Goal: Task Accomplishment & Management: Complete application form

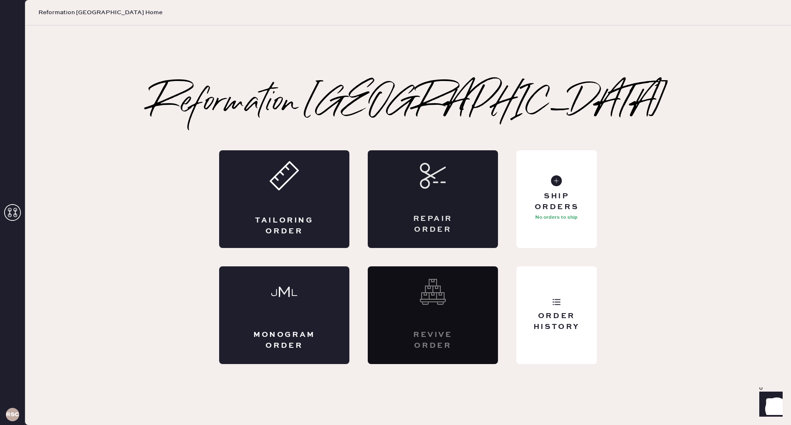
click at [450, 212] on div "Repair Order" at bounding box center [433, 199] width 130 height 98
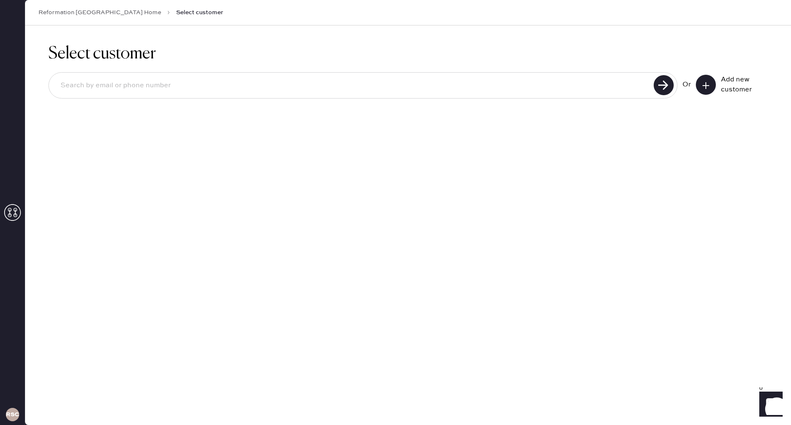
click at [256, 87] on input at bounding box center [353, 85] width 598 height 19
type input "6616079465"
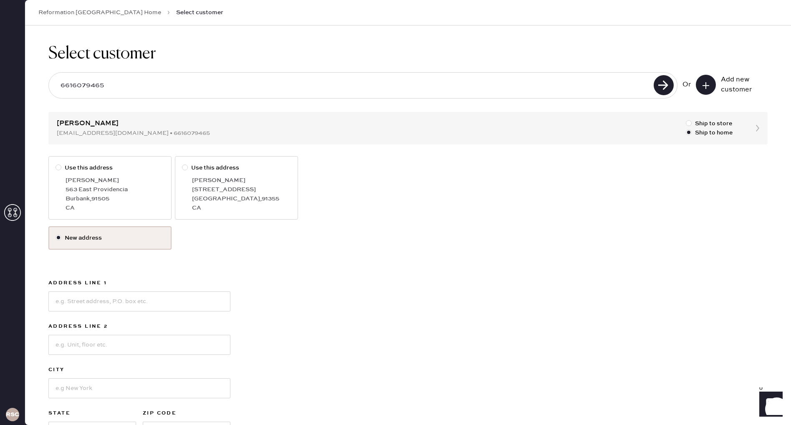
click at [114, 191] on div "563 East Providencia" at bounding box center [115, 189] width 99 height 9
click at [56, 164] on input "Use this address" at bounding box center [56, 163] width 0 height 0
radio input "true"
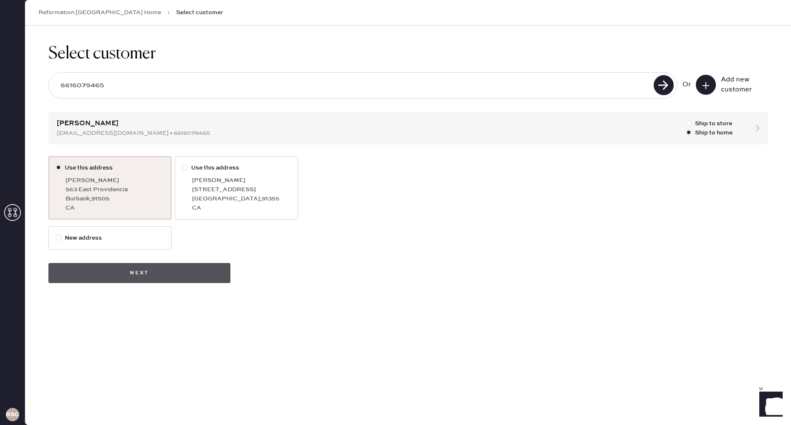
click at [142, 279] on button "Next" at bounding box center [139, 273] width 182 height 20
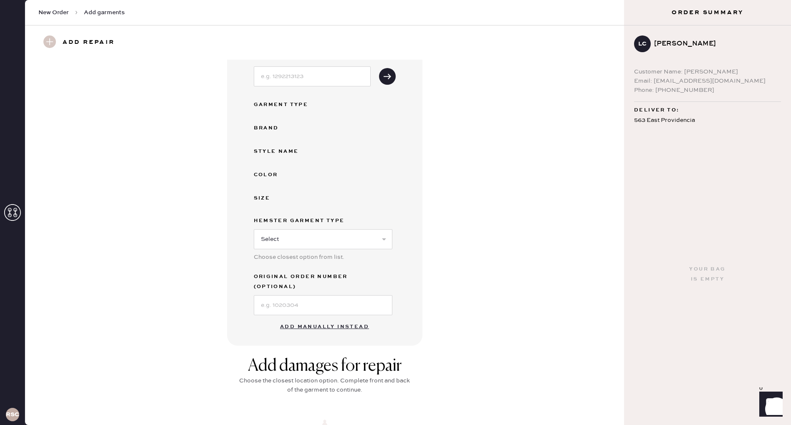
scroll to position [71, 0]
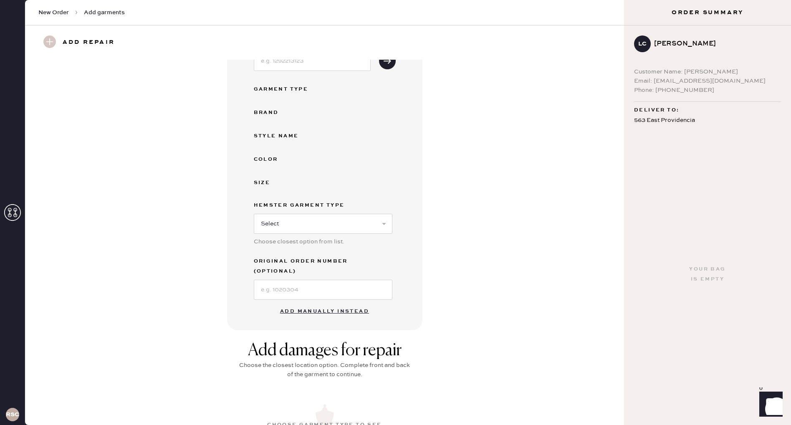
click at [321, 303] on button "Add manually instead" at bounding box center [324, 311] width 99 height 17
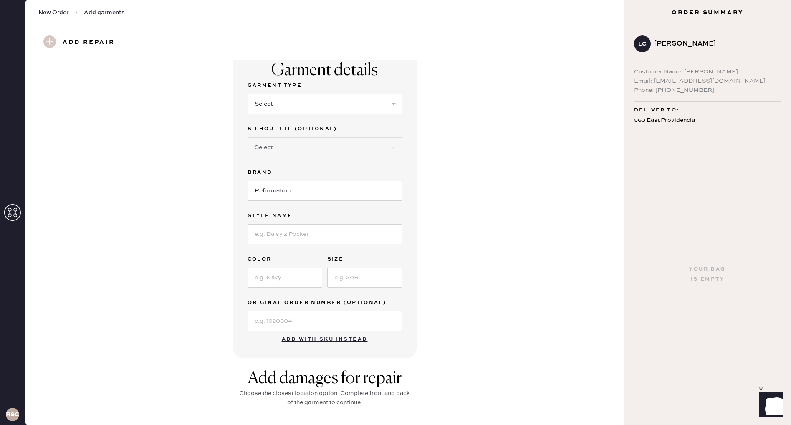
scroll to position [0, 0]
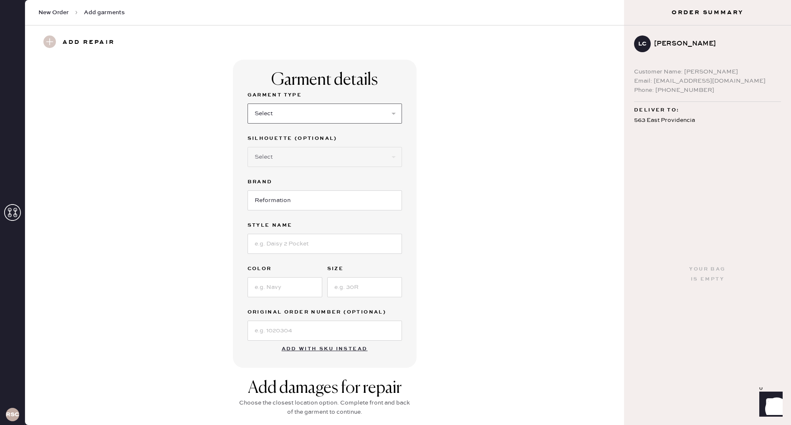
click at [307, 122] on select "Select Basic Skirt Jeans Leggings Pants Shorts Basic Sleeved Dress Basic Sleeve…" at bounding box center [325, 114] width 154 height 20
click at [298, 117] on select "Select Basic Skirt Jeans Leggings Pants Shorts Basic Sleeved Dress Basic Sleeve…" at bounding box center [325, 114] width 154 height 20
select select "7"
click at [248, 104] on select "Select Basic Skirt Jeans Leggings Pants Shorts Basic Sleeved Dress Basic Sleeve…" at bounding box center [325, 114] width 154 height 20
click at [309, 156] on select "Select Maxi Dress Midi Dress Mini Dress Other" at bounding box center [325, 157] width 154 height 20
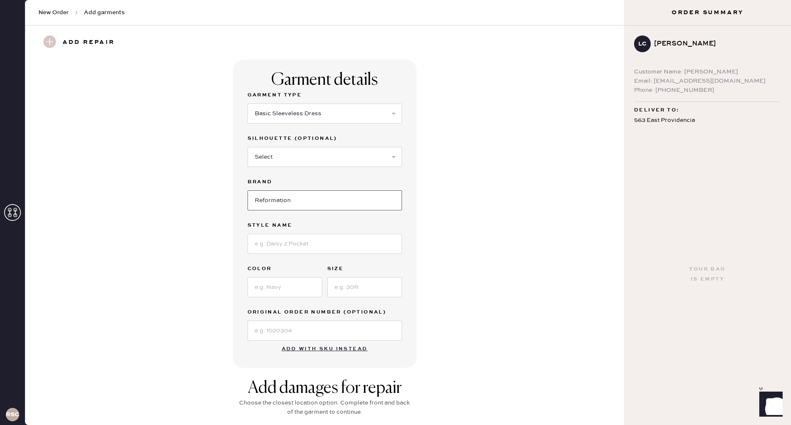
click at [276, 200] on input "Reformation" at bounding box center [325, 200] width 154 height 20
click at [300, 246] on input at bounding box center [325, 244] width 154 height 20
type input "Balia"
click at [295, 286] on input at bounding box center [285, 287] width 75 height 20
type input "White"
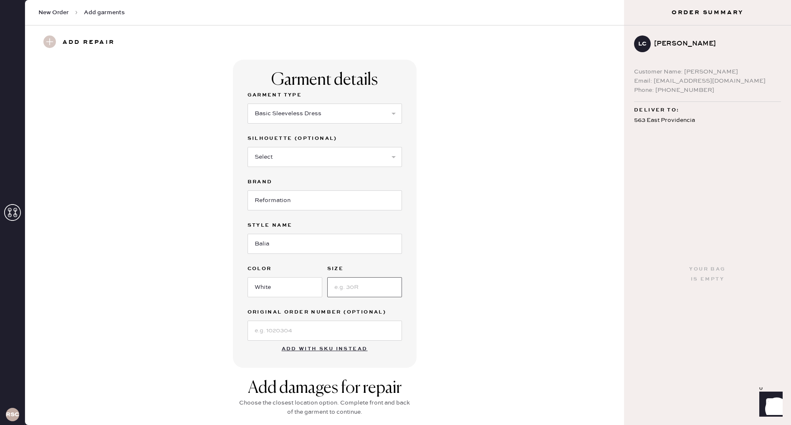
click at [349, 284] on input at bounding box center [364, 287] width 75 height 20
type input "0"
click at [350, 329] on input at bounding box center [325, 331] width 154 height 20
click at [269, 329] on input at bounding box center [325, 331] width 154 height 20
click at [271, 330] on input at bounding box center [325, 331] width 154 height 20
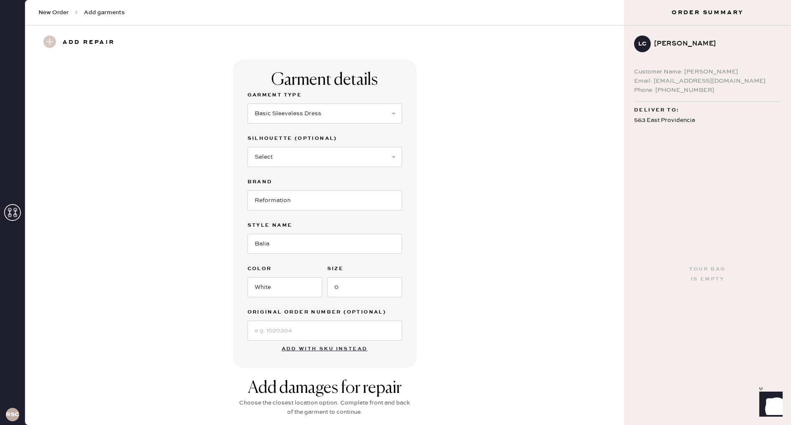
click at [433, 327] on div "Garment details Garment Type Select Basic Skirt Jeans Leggings Pants Shorts Bas…" at bounding box center [324, 214] width 569 height 308
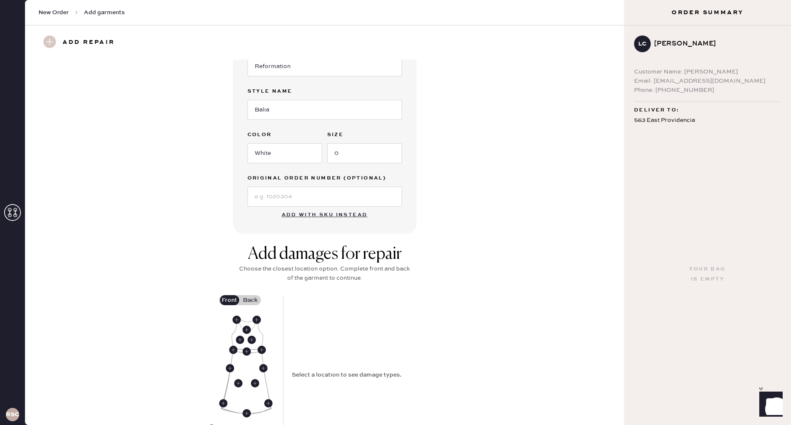
scroll to position [157, 0]
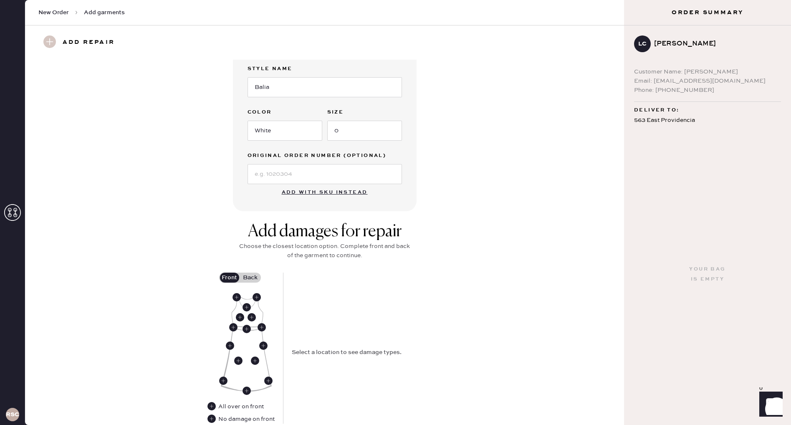
click at [249, 278] on label "Back" at bounding box center [250, 278] width 21 height 10
click at [251, 278] on input "Back" at bounding box center [251, 278] width 0 height 0
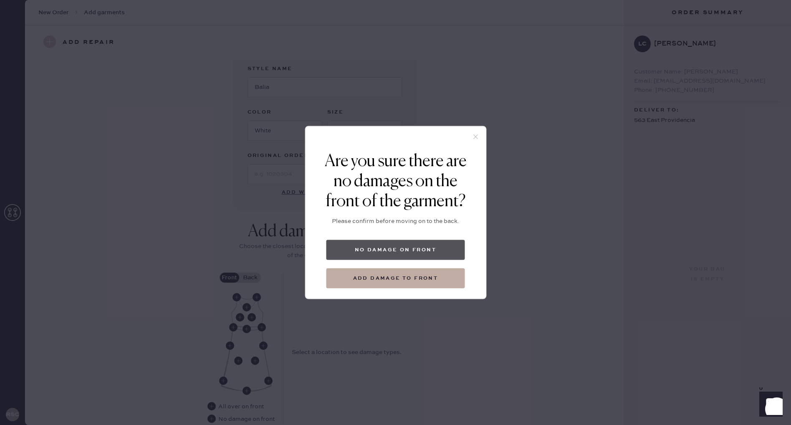
click at [418, 246] on button "No damage on front" at bounding box center [396, 250] width 139 height 20
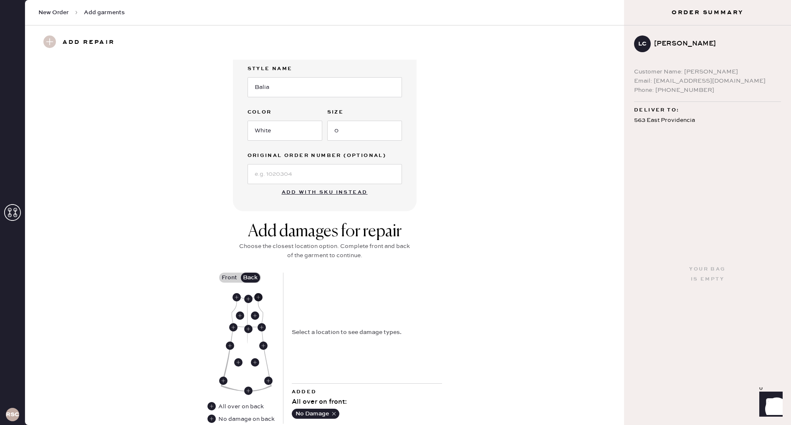
click at [260, 296] on use at bounding box center [258, 297] width 8 height 8
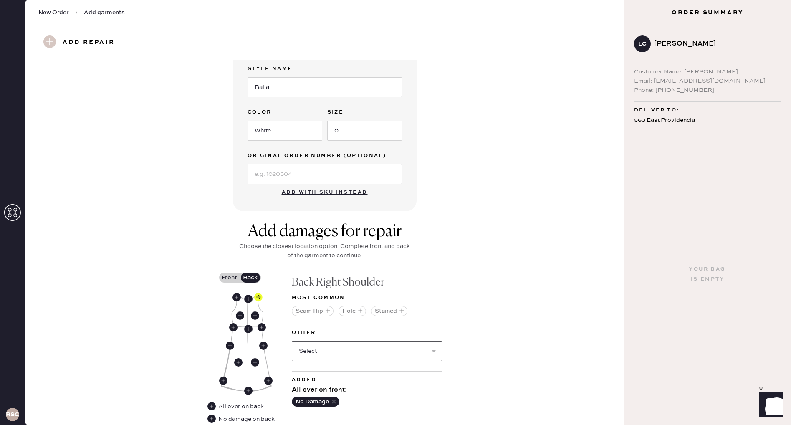
click at [364, 351] on select "Select Broken / Ripped Hem Broken Beads Broken Belt Loop Broken Button Broken C…" at bounding box center [367, 351] width 150 height 20
select select "1612"
click at [292, 341] on select "Select Broken / Ripped Hem Broken Beads Broken Belt Loop Broken Button Broken C…" at bounding box center [367, 351] width 150 height 20
select select
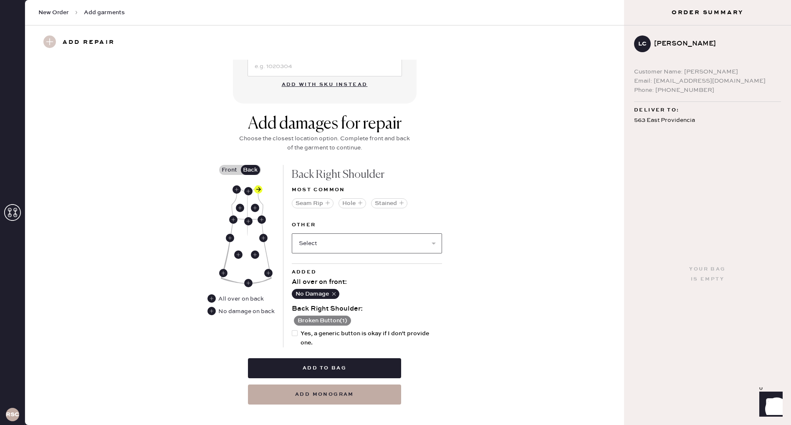
scroll to position [274, 0]
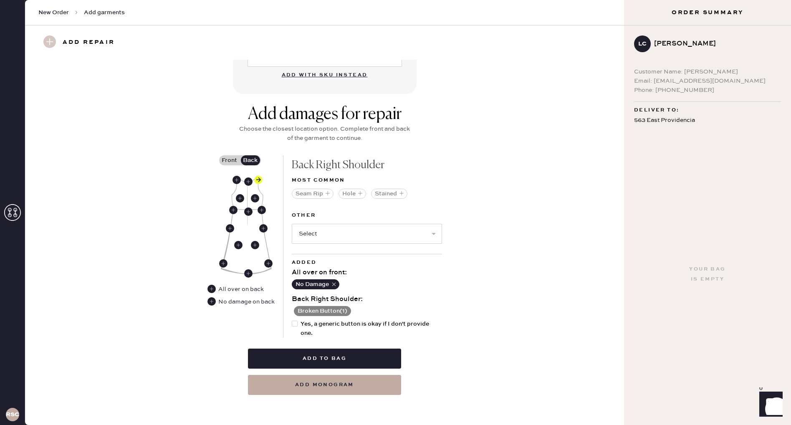
click at [295, 324] on div at bounding box center [295, 324] width 6 height 6
click at [292, 320] on input "Yes, a generic button is okay if I don't provide one." at bounding box center [292, 319] width 0 height 0
checkbox input "true"
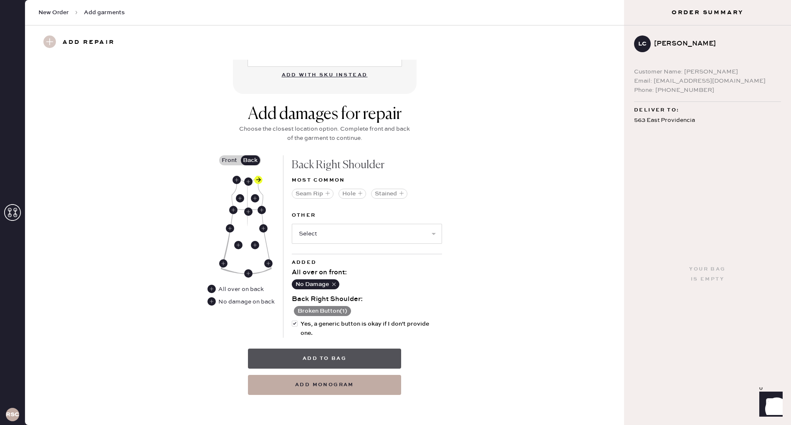
click at [319, 360] on button "Add to bag" at bounding box center [324, 359] width 153 height 20
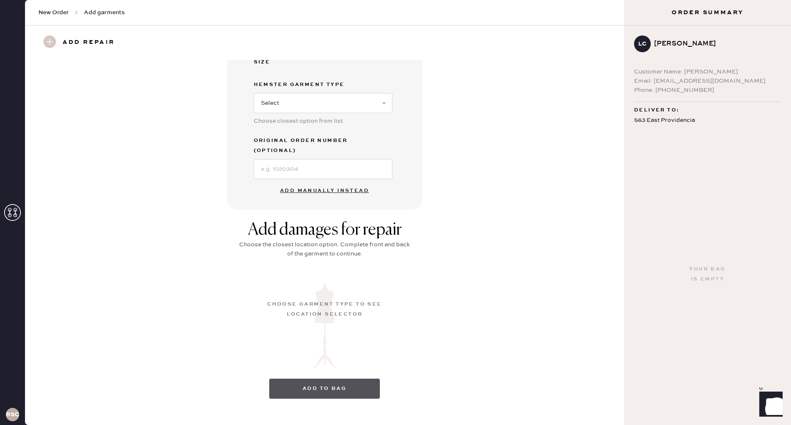
scroll to position [0, 0]
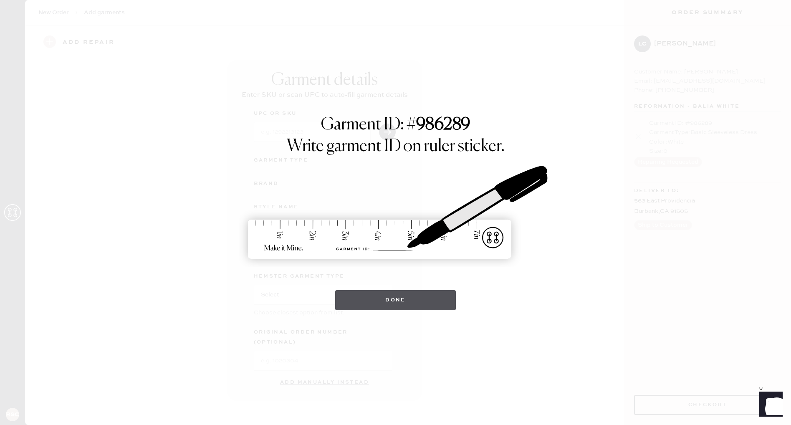
click at [377, 305] on button "Done" at bounding box center [395, 300] width 121 height 20
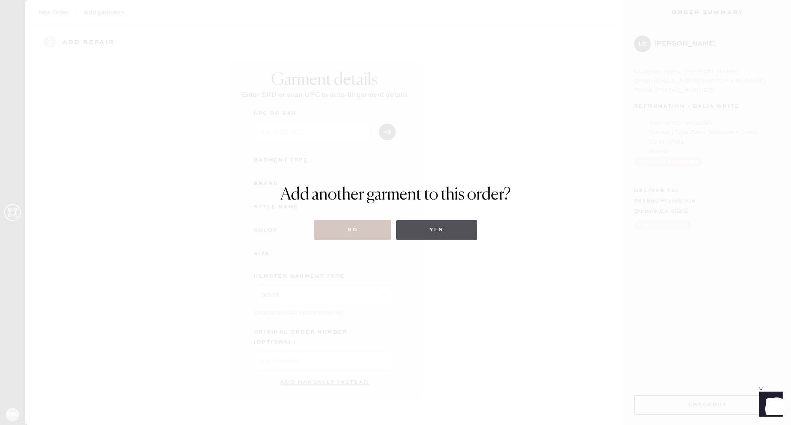
click at [427, 232] on button "Yes" at bounding box center [436, 230] width 81 height 20
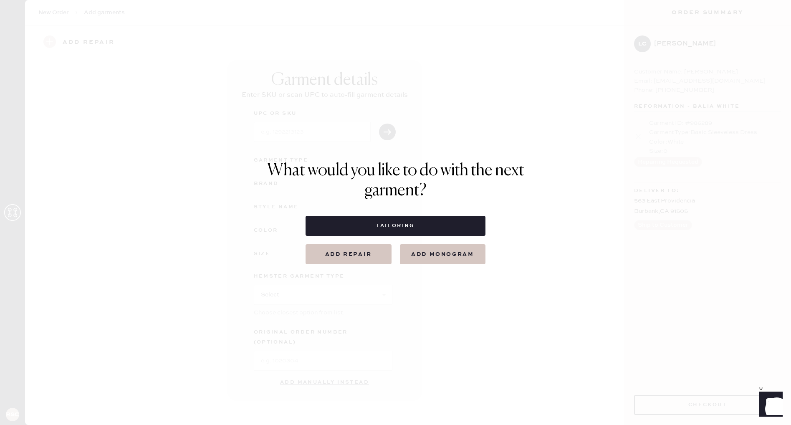
click at [365, 254] on button "Add repair" at bounding box center [349, 254] width 86 height 20
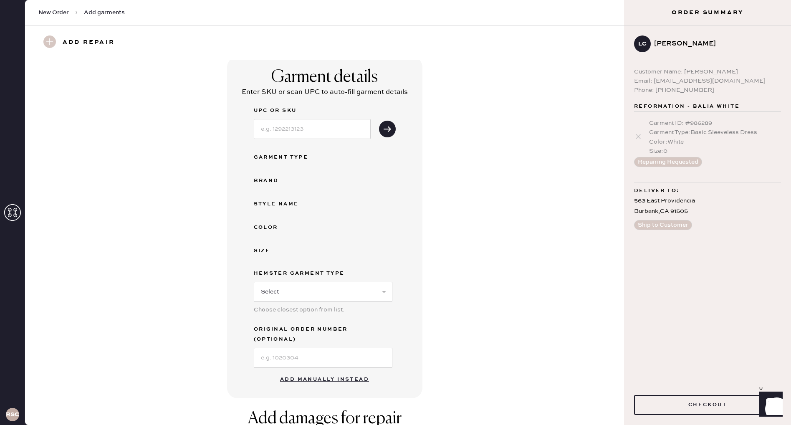
click at [350, 371] on button "Add manually instead" at bounding box center [324, 379] width 99 height 17
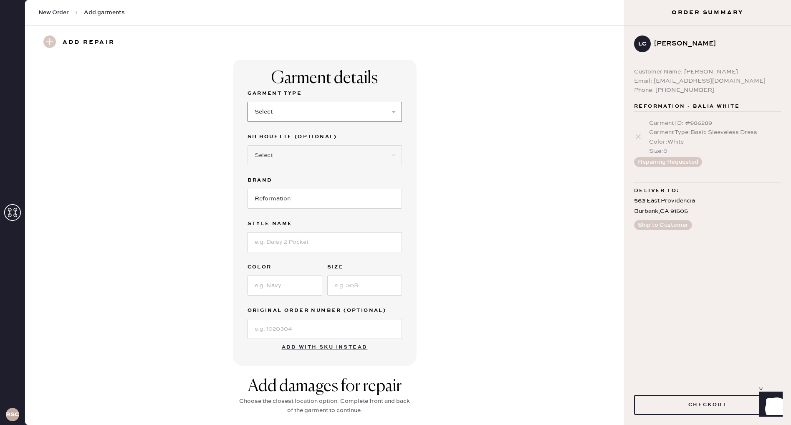
click at [340, 114] on select "Select Basic Skirt Jeans Leggings Pants Shorts Basic Sleeved Dress Basic Sleeve…" at bounding box center [325, 112] width 154 height 20
select select "5"
click at [248, 102] on select "Select Basic Skirt Jeans Leggings Pants Shorts Basic Sleeved Dress Basic Sleeve…" at bounding box center [325, 112] width 154 height 20
click at [304, 246] on input at bounding box center [325, 242] width 154 height 20
type input "[PERSON_NAME]"
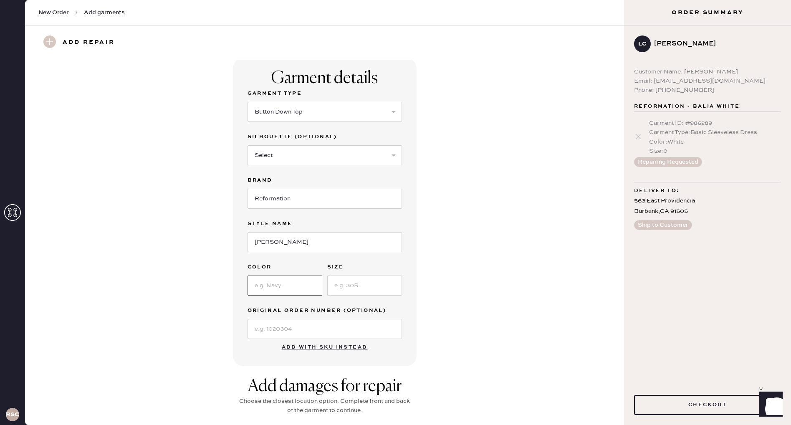
click at [301, 292] on input at bounding box center [285, 286] width 75 height 20
type input "Black"
click at [349, 286] on input at bounding box center [364, 286] width 75 height 20
type input "0"
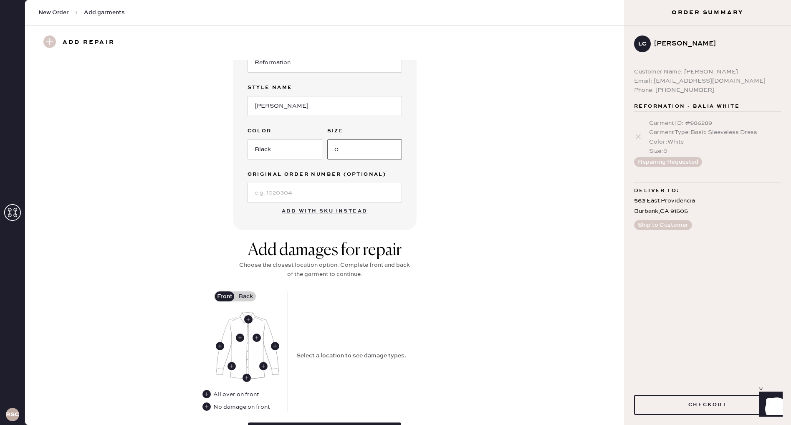
scroll to position [138, 0]
click at [246, 377] on use at bounding box center [247, 377] width 8 height 8
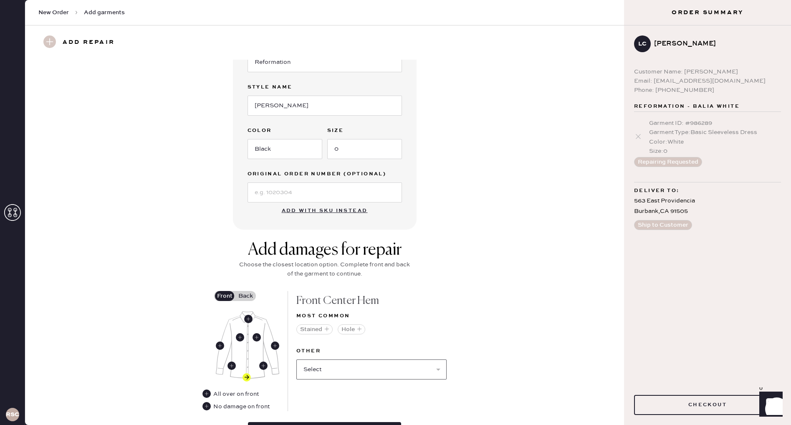
click at [331, 369] on select "Select Broken / Ripped Hem Broken Beads Broken Button Broken Elastic Broken Hoo…" at bounding box center [371, 370] width 150 height 20
select select "1679"
click at [296, 360] on select "Select Broken / Ripped Hem Broken Beads Broken Button Broken Elastic Broken Hoo…" at bounding box center [371, 370] width 150 height 20
select select
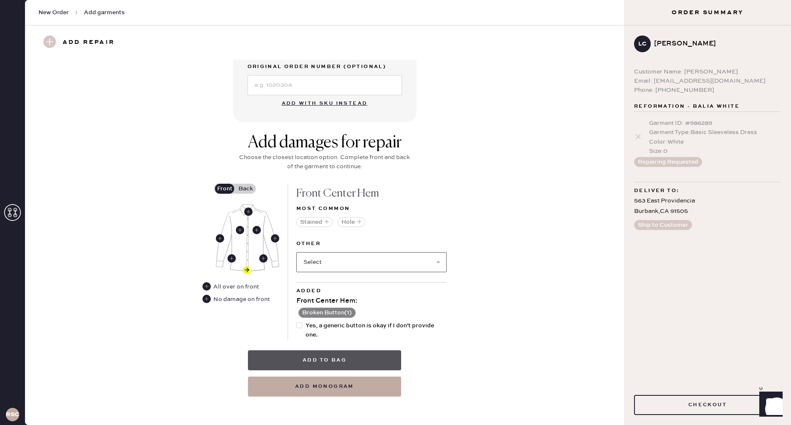
scroll to position [247, 0]
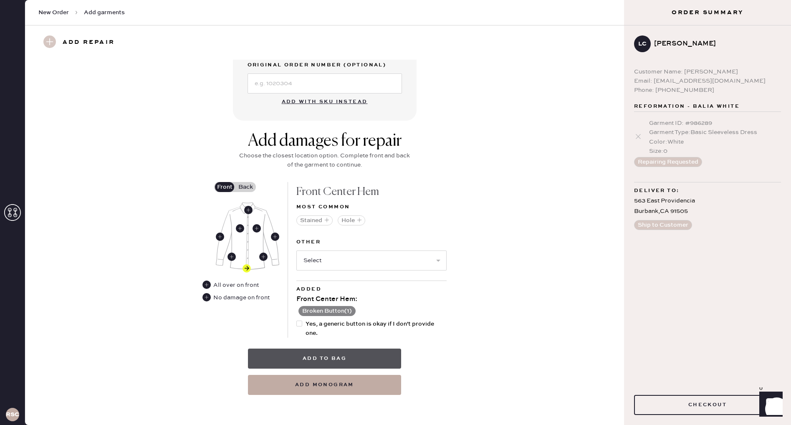
click at [349, 360] on button "Add to bag" at bounding box center [324, 359] width 153 height 20
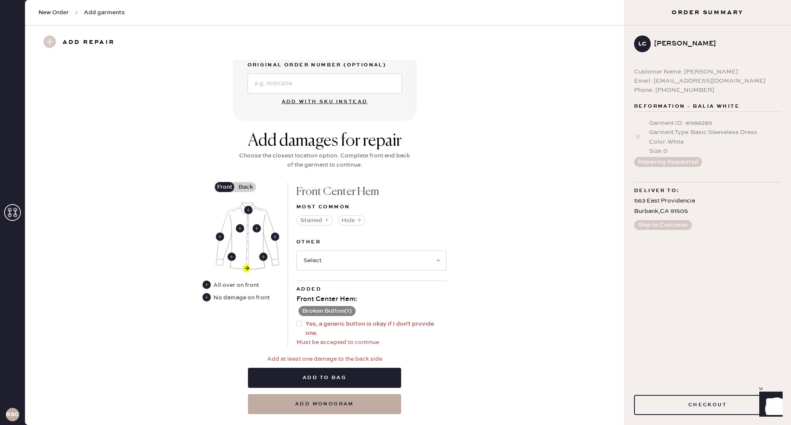
click at [299, 322] on div at bounding box center [299, 324] width 6 height 6
click at [297, 320] on input "Yes, a generic button is okay if I don't provide one." at bounding box center [296, 319] width 0 height 0
checkbox input "true"
click at [248, 189] on label "Back" at bounding box center [245, 187] width 21 height 10
click at [246, 187] on input "Back" at bounding box center [246, 187] width 0 height 0
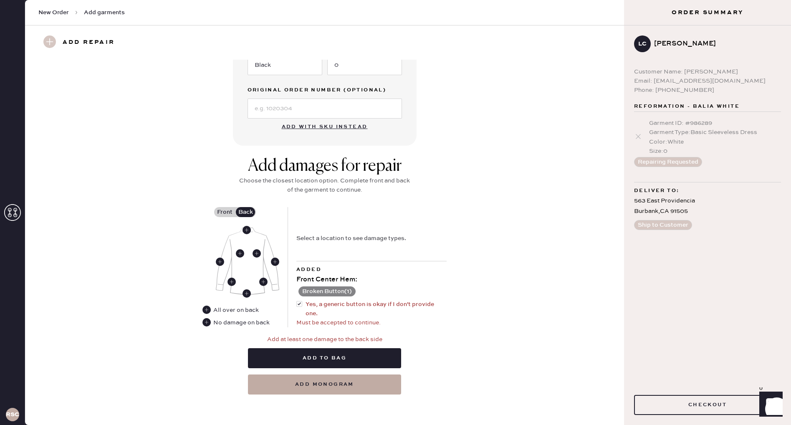
scroll to position [222, 0]
click at [209, 324] on use at bounding box center [207, 323] width 8 height 8
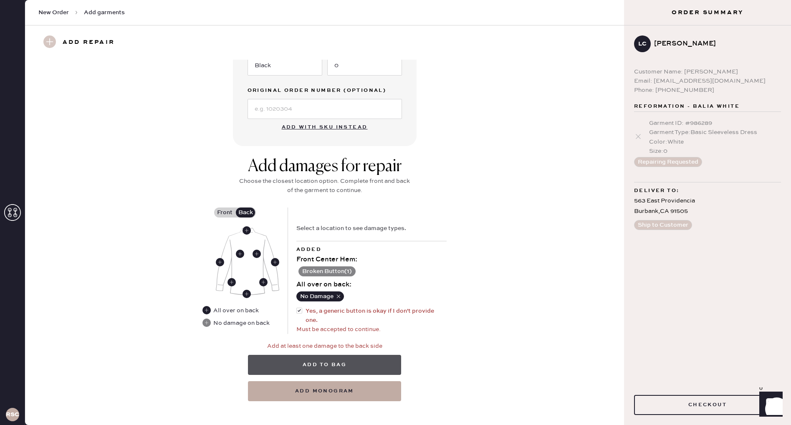
click at [330, 359] on button "Add to bag" at bounding box center [324, 365] width 153 height 20
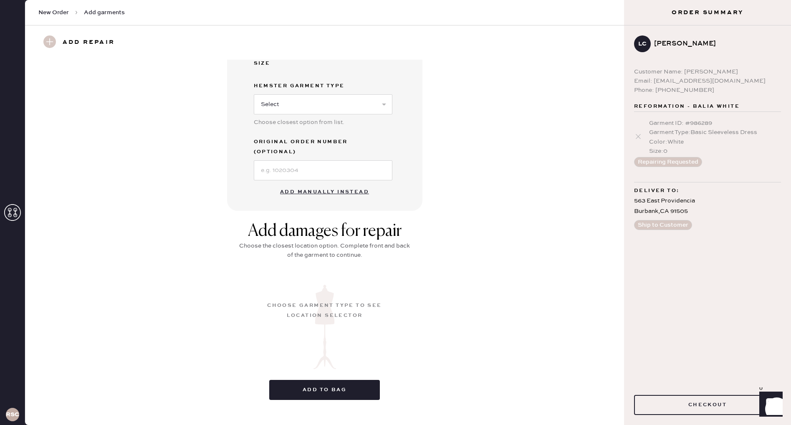
scroll to position [0, 0]
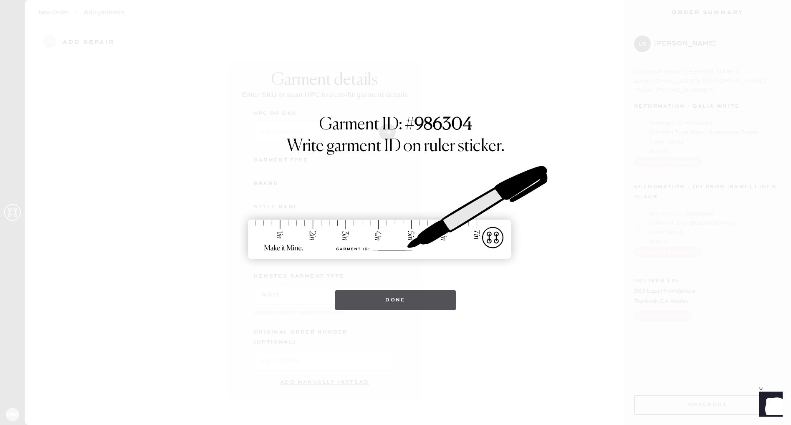
click at [398, 306] on button "Done" at bounding box center [395, 300] width 121 height 20
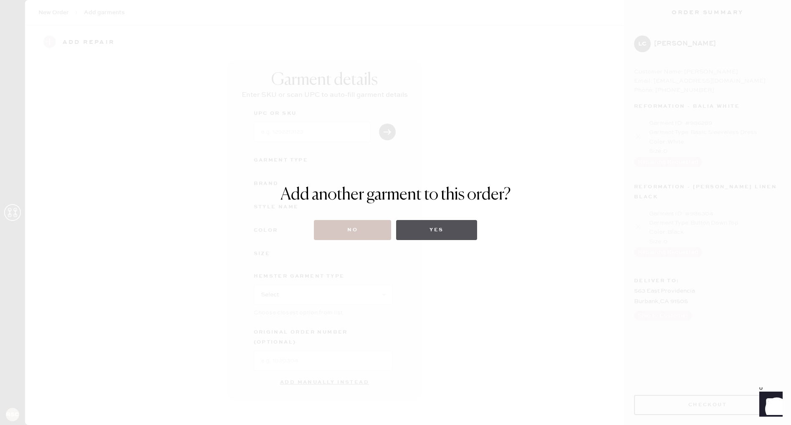
click at [432, 228] on button "Yes" at bounding box center [436, 230] width 81 height 20
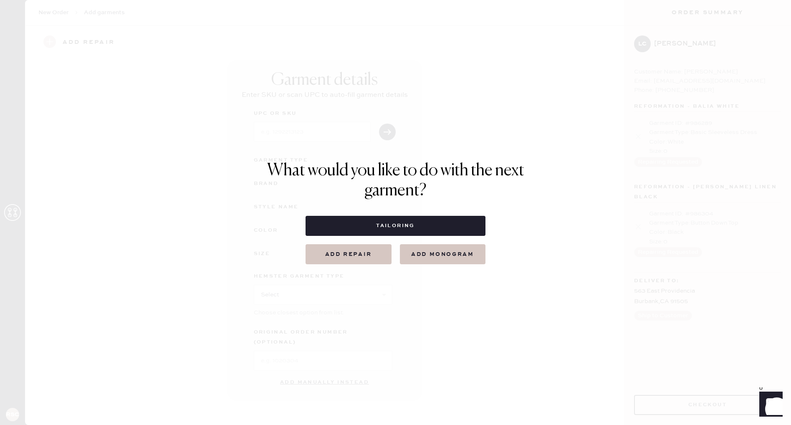
click at [367, 256] on button "Add repair" at bounding box center [349, 254] width 86 height 20
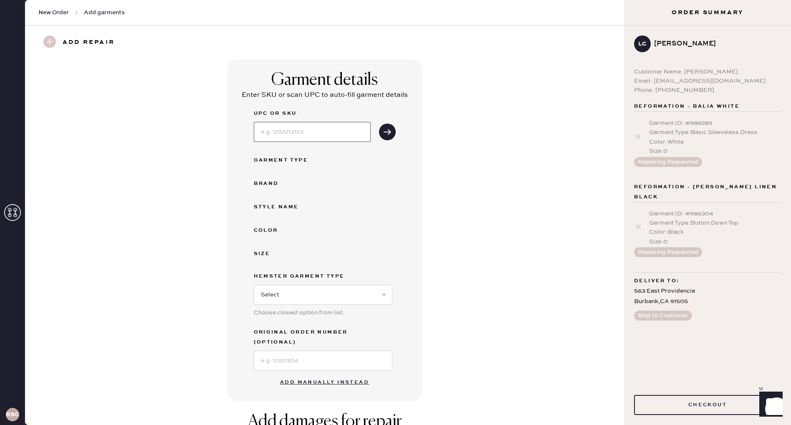
click at [302, 127] on input at bounding box center [312, 132] width 117 height 20
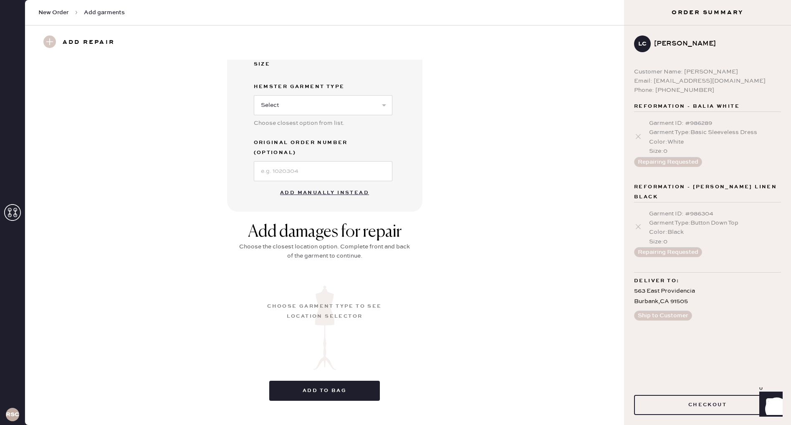
scroll to position [183, 0]
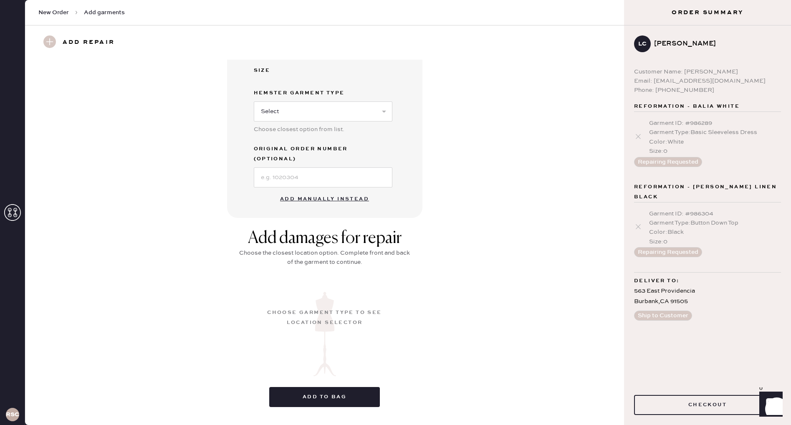
drag, startPoint x: 479, startPoint y: 245, endPoint x: 474, endPoint y: 243, distance: 5.6
click at [479, 245] on div "Add damages for repair Choose the closest location option. Complete front and b…" at bounding box center [324, 320] width 569 height 185
click at [332, 191] on button "Add manually instead" at bounding box center [324, 199] width 99 height 17
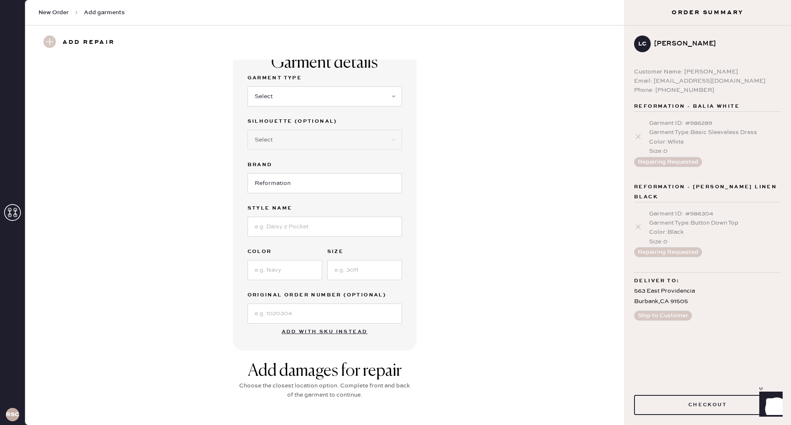
scroll to position [0, 0]
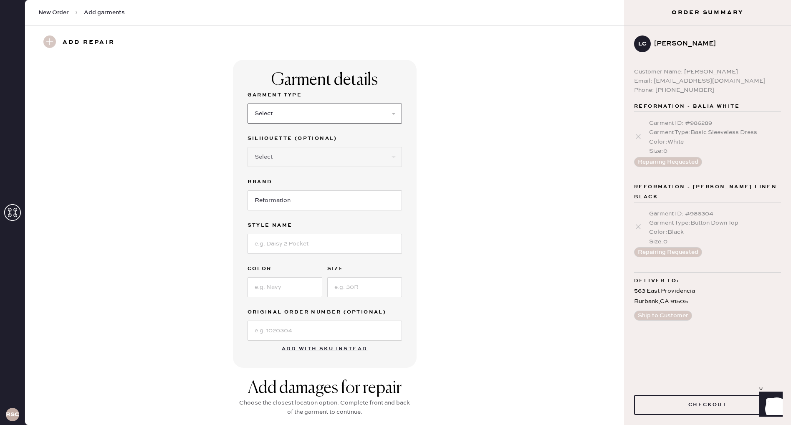
click at [274, 105] on select "Select Basic Skirt Jeans Leggings Pants Shorts Basic Sleeved Dress Basic Sleeve…" at bounding box center [325, 114] width 154 height 20
select select "5"
click at [248, 104] on select "Select Basic Skirt Jeans Leggings Pants Shorts Basic Sleeved Dress Basic Sleeve…" at bounding box center [325, 114] width 154 height 20
click at [332, 246] on input at bounding box center [325, 244] width 154 height 20
click at [291, 246] on input "Aspen Linenn Top" at bounding box center [325, 244] width 154 height 20
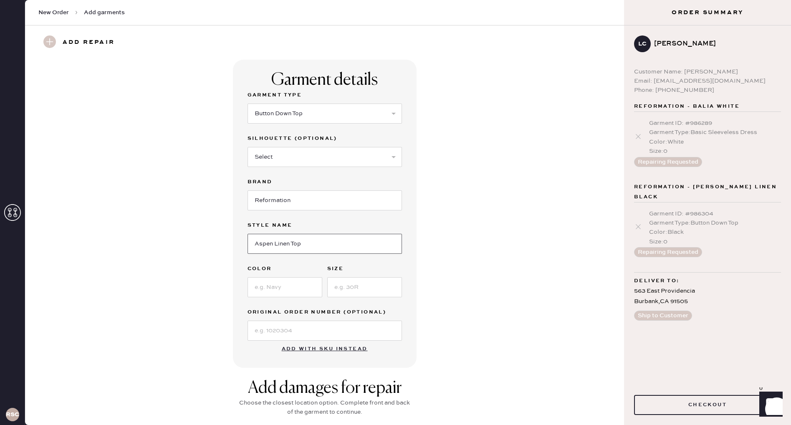
type input "Aspen Linen Top"
click at [307, 292] on input at bounding box center [285, 287] width 75 height 20
type input "Red"
click at [351, 284] on input at bounding box center [364, 287] width 75 height 20
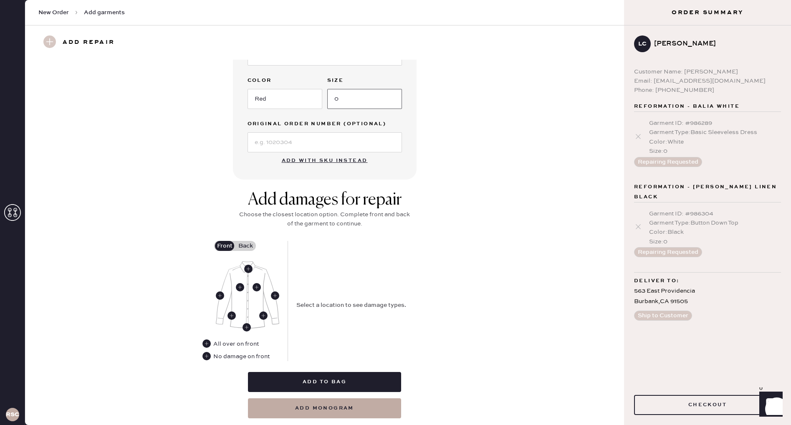
scroll to position [212, 0]
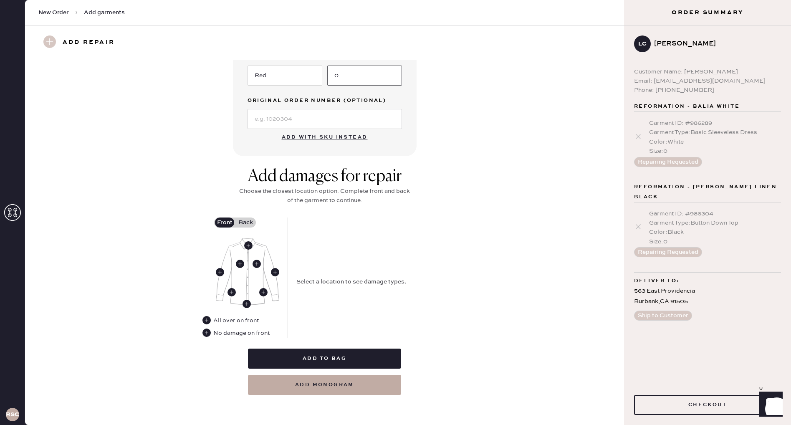
type input "0"
click at [315, 251] on div "Select a location to see damage types." at bounding box center [371, 278] width 150 height 120
click at [248, 246] on use at bounding box center [248, 245] width 8 height 8
click at [375, 290] on select "Select Broken / Ripped Hem Broken Beads Broken Button Broken Elastic Broken Hoo…" at bounding box center [371, 296] width 150 height 20
select select "1679"
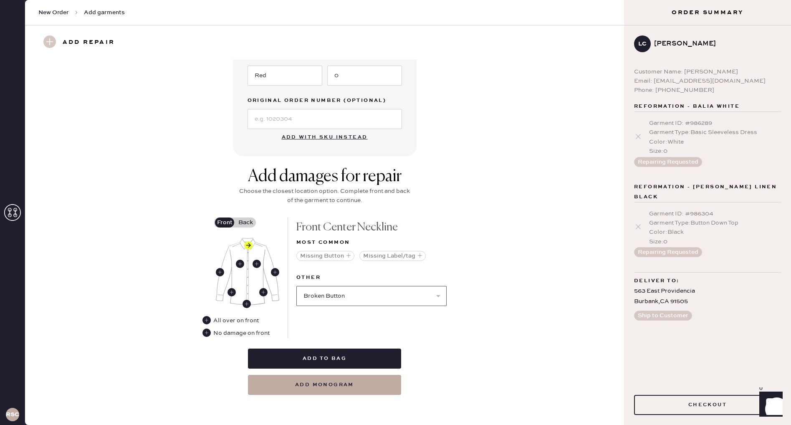
click at [296, 286] on select "Select Broken / Ripped Hem Broken Beads Broken Button Broken Elastic Broken Hoo…" at bounding box center [371, 296] width 150 height 20
select select
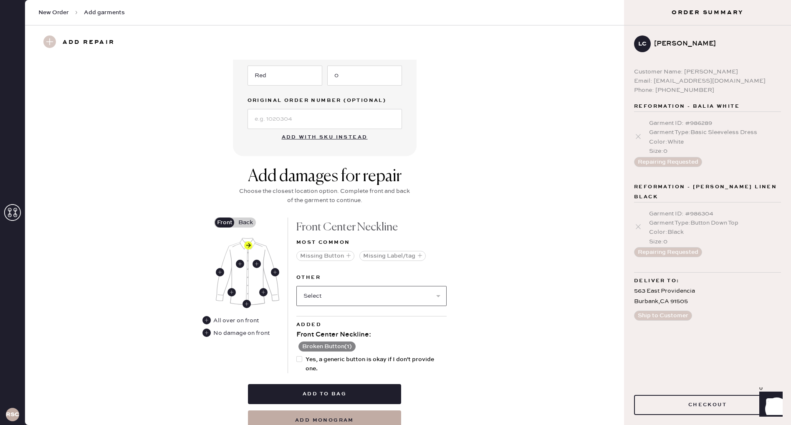
scroll to position [212, 0]
click at [299, 358] on div at bounding box center [299, 359] width 6 height 6
click at [297, 355] on input "Yes, a generic button is okay if I don't provide one." at bounding box center [296, 354] width 0 height 0
checkbox input "true"
click at [247, 221] on label "Back" at bounding box center [245, 222] width 21 height 10
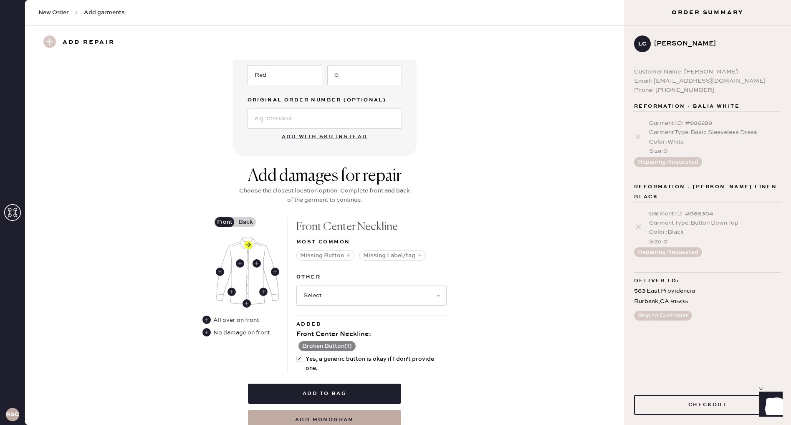
click at [246, 222] on input "Back" at bounding box center [246, 222] width 0 height 0
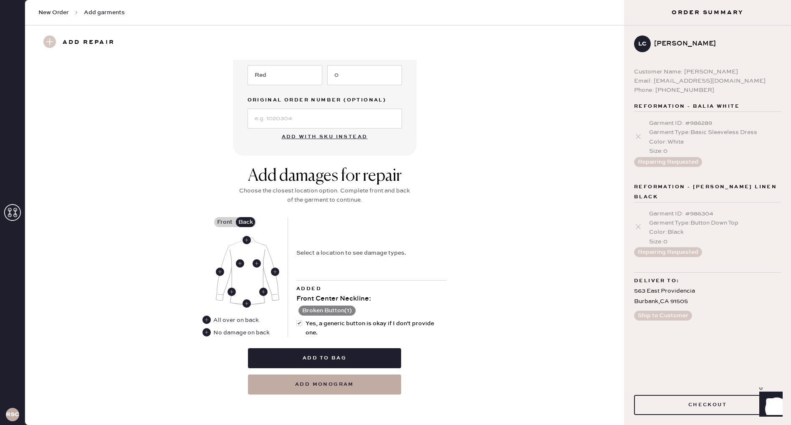
scroll to position [212, 0]
click at [247, 333] on div "No damage on back" at bounding box center [241, 333] width 56 height 9
click at [208, 333] on use at bounding box center [207, 333] width 8 height 8
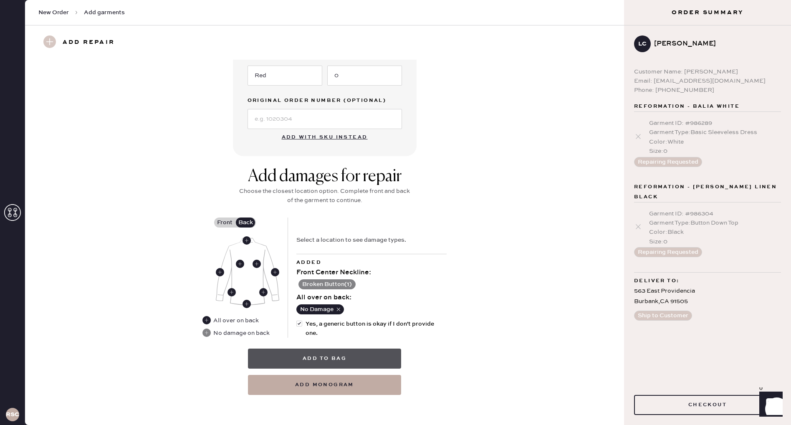
click at [342, 354] on button "Add to bag" at bounding box center [324, 359] width 153 height 20
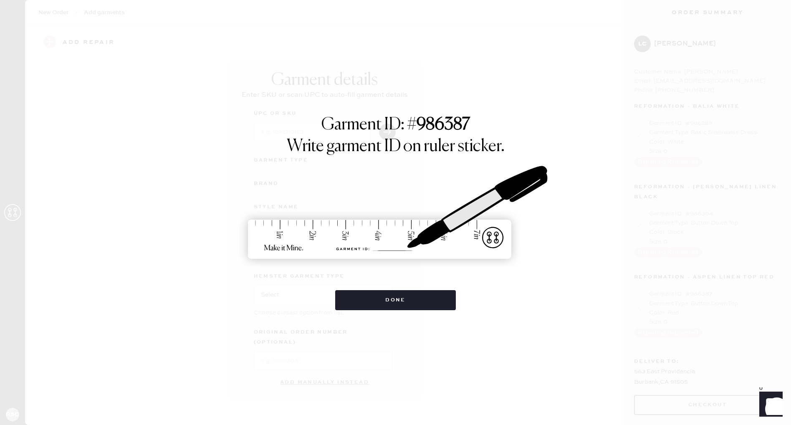
scroll to position [0, 0]
click at [391, 301] on button "Done" at bounding box center [395, 300] width 121 height 20
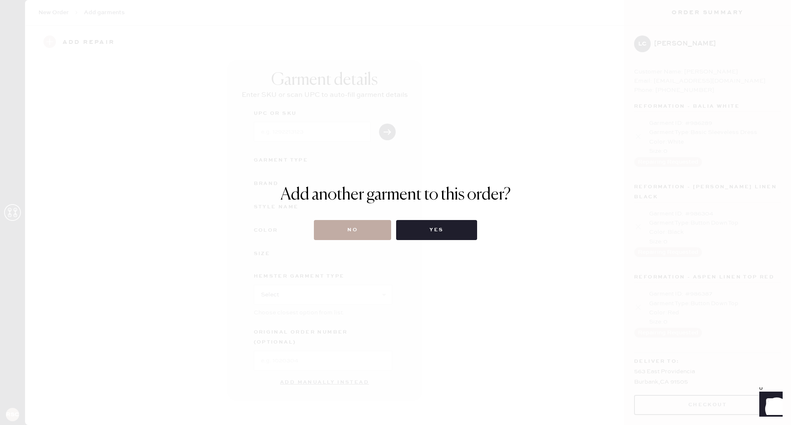
click at [355, 230] on button "No" at bounding box center [352, 230] width 77 height 20
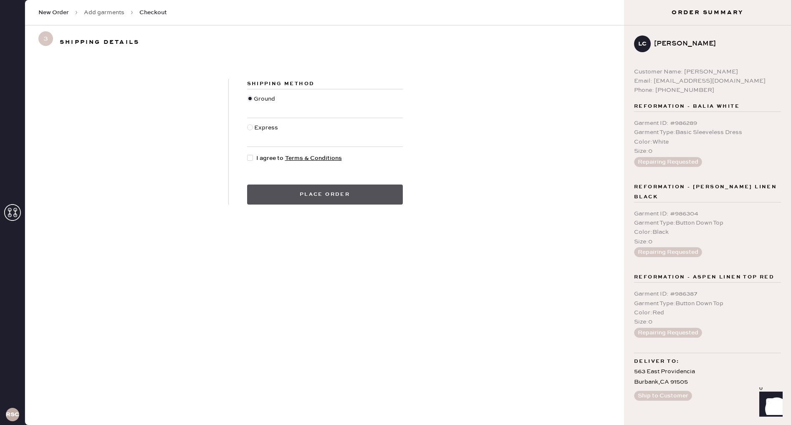
click at [344, 198] on button "Place order" at bounding box center [325, 195] width 156 height 20
click at [252, 159] on div at bounding box center [250, 158] width 6 height 6
click at [248, 154] on input "I agree to Terms & Conditions" at bounding box center [247, 154] width 0 height 0
checkbox input "true"
click at [291, 193] on button "Place order" at bounding box center [325, 195] width 156 height 20
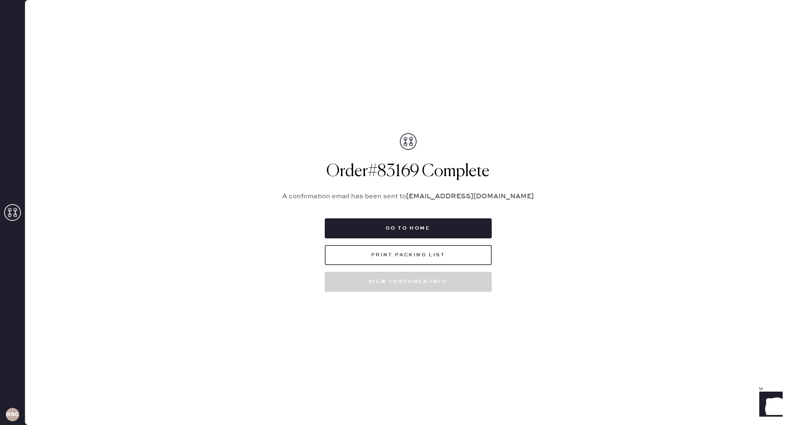
click at [404, 252] on button "Print Packing List" at bounding box center [408, 255] width 167 height 20
